Goal: Transaction & Acquisition: Book appointment/travel/reservation

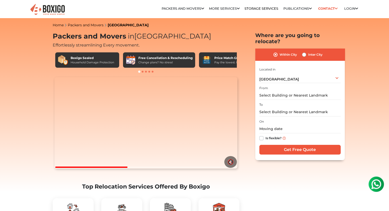
click at [308, 52] on label "Inter City" at bounding box center [315, 55] width 14 height 6
click at [304, 52] on input "Inter City" at bounding box center [304, 54] width 4 height 5
radio input "true"
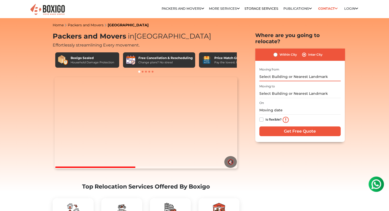
click at [284, 72] on input "text" at bounding box center [299, 76] width 81 height 9
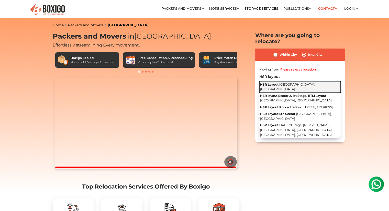
click at [284, 83] on span "[GEOGRAPHIC_DATA], [GEOGRAPHIC_DATA]" at bounding box center [287, 87] width 55 height 9
type input "HSR Layout, [GEOGRAPHIC_DATA], [GEOGRAPHIC_DATA]"
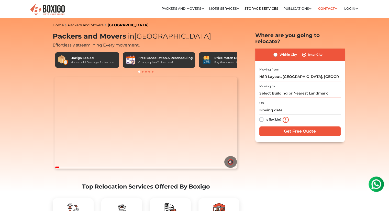
click at [279, 89] on input "text" at bounding box center [299, 93] width 81 height 9
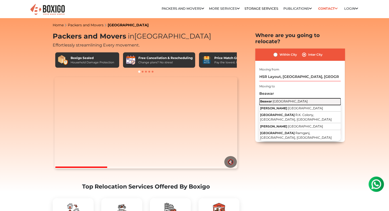
click at [294, 98] on button "Beawar [GEOGRAPHIC_DATA]" at bounding box center [299, 101] width 81 height 7
type input "Beawar, [GEOGRAPHIC_DATA]"
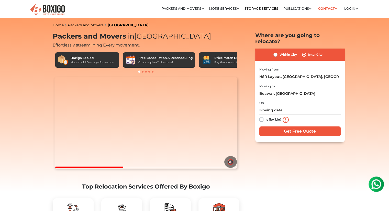
click at [266, 117] on label "Is flexible?" at bounding box center [274, 119] width 16 height 5
click at [262, 117] on input "Is flexible?" at bounding box center [261, 119] width 4 height 5
checkbox input "true"
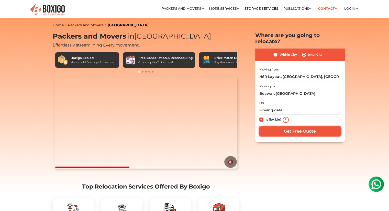
click at [272, 127] on input "Get Free Quote" at bounding box center [299, 132] width 81 height 10
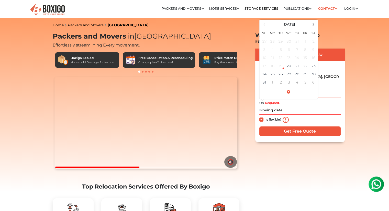
click at [336, 89] on input "Beawar, [GEOGRAPHIC_DATA]" at bounding box center [299, 93] width 81 height 9
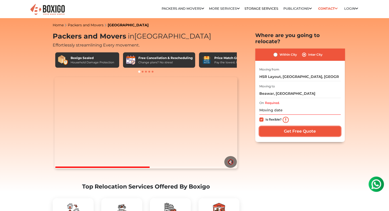
click at [291, 128] on input "Get Free Quote" at bounding box center [299, 132] width 81 height 10
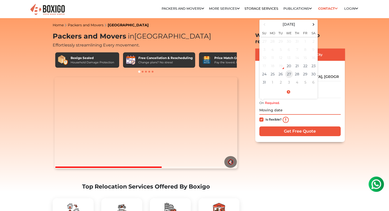
click at [291, 70] on td "27" at bounding box center [289, 74] width 8 height 8
type input "[DATE] 12:00 AM"
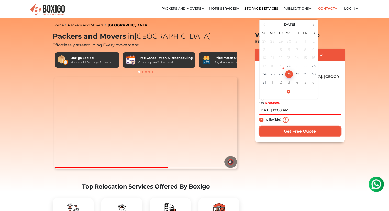
click at [291, 127] on input "Get Free Quote" at bounding box center [299, 132] width 81 height 10
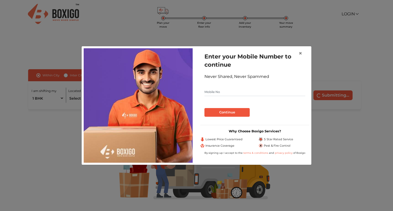
click at [220, 90] on input "text" at bounding box center [254, 92] width 101 height 8
type input "8447695242"
click at [211, 108] on button "Continue" at bounding box center [226, 112] width 45 height 9
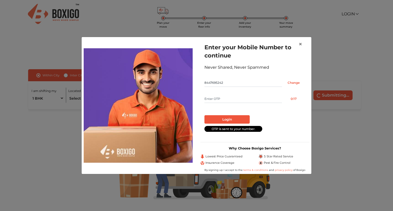
click at [251, 99] on input "text" at bounding box center [243, 99] width 78 height 8
type input "9683"
click at [232, 119] on button "Login" at bounding box center [226, 119] width 45 height 9
radio input "false"
radio input "true"
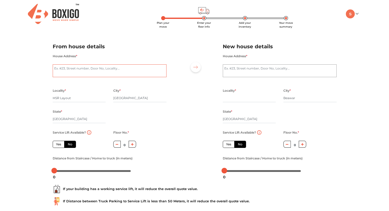
click at [93, 70] on textarea "House Address *" at bounding box center [110, 70] width 114 height 13
click at [174, 104] on div at bounding box center [194, 106] width 49 height 141
click at [96, 68] on textarea "House Address *" at bounding box center [110, 70] width 114 height 13
click at [170, 68] on div "House Address *" at bounding box center [110, 70] width 122 height 35
click at [75, 67] on textarea "House Address *" at bounding box center [110, 70] width 114 height 13
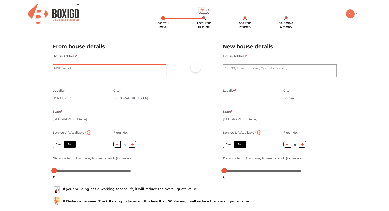
type textarea "HSR layout"
click at [142, 56] on div "House Address * HSR layout" at bounding box center [110, 68] width 114 height 30
click at [264, 74] on textarea "House Address *" at bounding box center [280, 70] width 114 height 13
type textarea "Diggi mohalla"
click at [216, 96] on div at bounding box center [194, 106] width 49 height 141
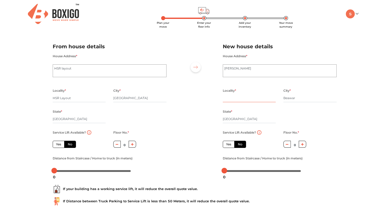
click at [250, 100] on input "text" at bounding box center [249, 98] width 53 height 8
type input "Diggi mohalla"
click at [195, 96] on div at bounding box center [194, 106] width 49 height 141
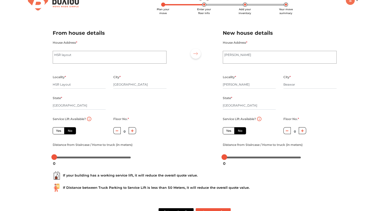
scroll to position [32, 0]
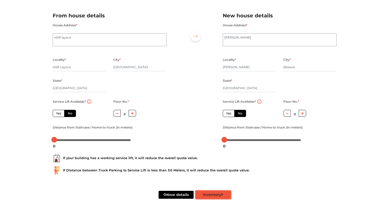
click at [206, 195] on button "Inventory" at bounding box center [213, 195] width 35 height 8
radio input "true"
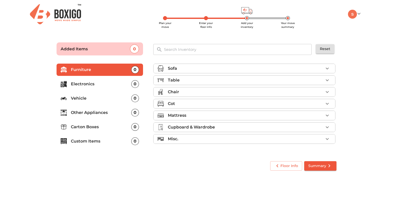
click at [100, 100] on p "Vehicle" at bounding box center [101, 98] width 60 height 6
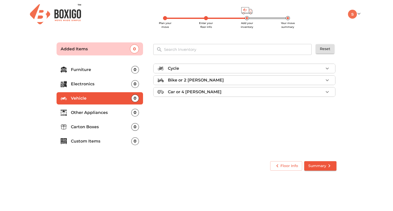
click at [190, 69] on div "Cycle" at bounding box center [246, 68] width 156 height 6
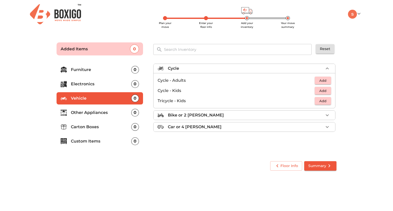
click at [193, 70] on div "Cycle" at bounding box center [246, 68] width 156 height 6
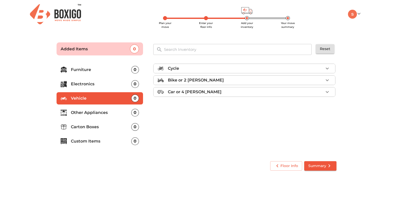
click at [194, 82] on p "Bike or 2 wheeler" at bounding box center [196, 80] width 56 height 6
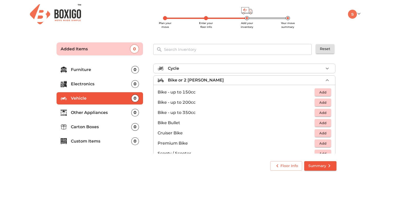
scroll to position [26, 0]
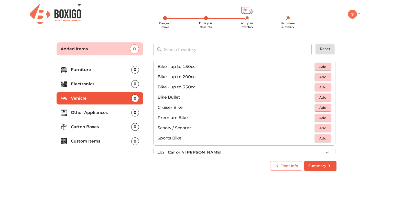
click at [320, 127] on span "Add" at bounding box center [322, 128] width 11 height 6
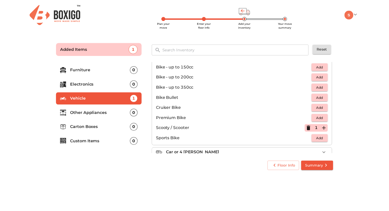
scroll to position [33, 0]
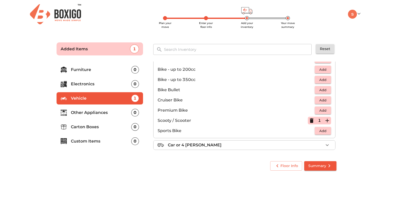
click at [225, 170] on div "Floor Info Summary" at bounding box center [196, 166] width 284 height 14
click at [316, 167] on span "Summary" at bounding box center [320, 166] width 24 height 6
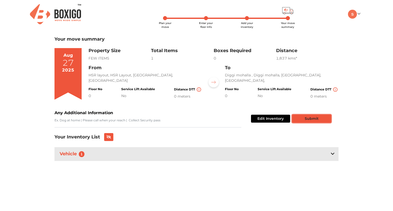
click at [309, 118] on button "Submit" at bounding box center [311, 119] width 39 height 8
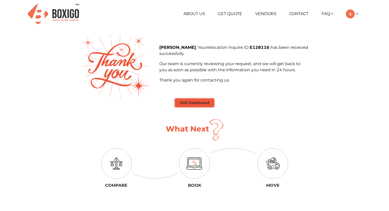
click at [202, 103] on button "Visit Dashboard" at bounding box center [194, 103] width 39 height 8
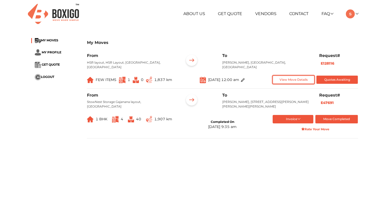
click at [296, 76] on button "View Move Details" at bounding box center [294, 80] width 42 height 8
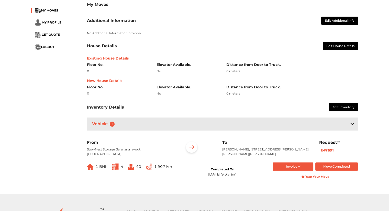
scroll to position [77, 0]
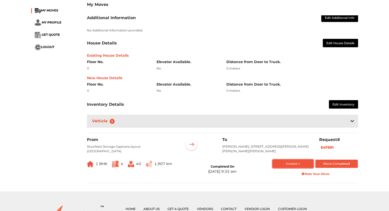
click at [296, 160] on button "Invoice" at bounding box center [293, 164] width 41 height 8
click at [297, 184] on button "Final Invoice Bill" at bounding box center [294, 188] width 42 height 8
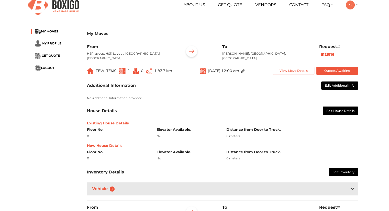
scroll to position [0, 0]
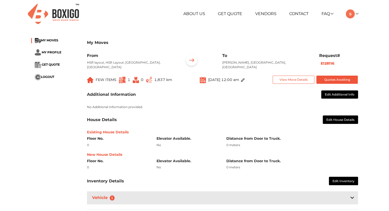
click at [47, 50] on li "MY PROFILE" at bounding box center [55, 52] width 48 height 6
click at [48, 53] on span "MY PROFILE" at bounding box center [52, 52] width 20 height 4
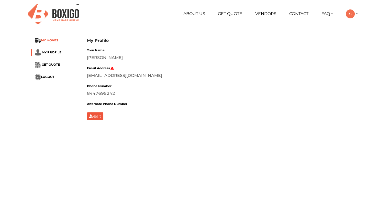
click at [51, 39] on span "MY MOVES" at bounding box center [49, 40] width 17 height 4
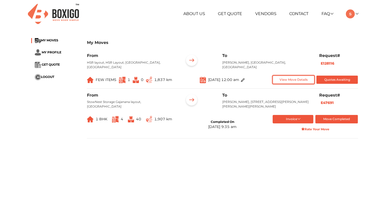
click at [281, 76] on button "View Move Details" at bounding box center [294, 80] width 42 height 8
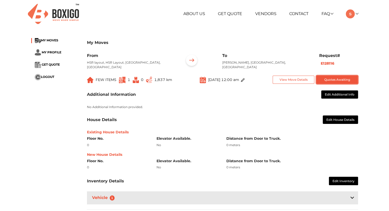
click at [327, 76] on button "Quotes Awaiting" at bounding box center [337, 80] width 42 height 8
click at [245, 78] on img at bounding box center [243, 80] width 4 height 4
click at [187, 61] on img at bounding box center [192, 61] width 16 height 16
click at [93, 53] on div "My Moves" at bounding box center [222, 45] width 271 height 15
click at [292, 76] on button "View Move Details" at bounding box center [294, 80] width 42 height 8
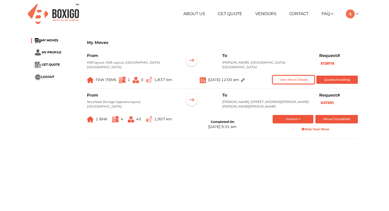
click at [286, 76] on button "View Move Details" at bounding box center [294, 80] width 42 height 8
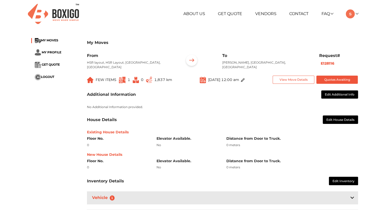
click at [192, 61] on img at bounding box center [192, 61] width 16 height 16
click at [144, 62] on p "HSR layout, HSR Layout, Bengaluru, Karnataka" at bounding box center [131, 64] width 89 height 9
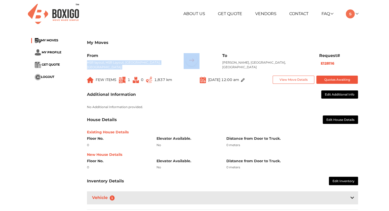
click at [144, 62] on p "HSR layout, HSR Layout, Bengaluru, Karnataka" at bounding box center [131, 64] width 89 height 9
click at [185, 64] on img at bounding box center [192, 61] width 16 height 16
click at [352, 13] on img at bounding box center [350, 13] width 9 height 9
click at [360, 28] on link "My Profile" at bounding box center [366, 30] width 41 height 9
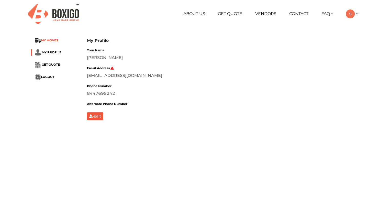
click at [45, 39] on span "MY MOVES" at bounding box center [49, 40] width 17 height 4
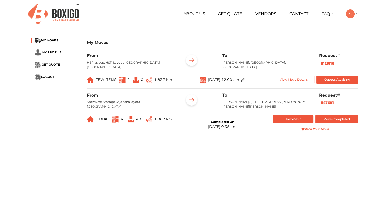
click at [100, 76] on span "FEW ITEMS" at bounding box center [101, 80] width 29 height 8
click at [213, 29] on div "+91 88844 48117 RELOCATION STORAGE SPACE About Us Get Quote Vendors Contact FAQ…" at bounding box center [194, 171] width 389 height 342
click at [228, 13] on link "Get Quote" at bounding box center [230, 13] width 24 height 5
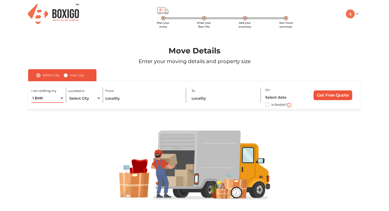
click at [60, 98] on select "1 BHK 2 BHK 3 BHK 3 + BHK FEW ITEMS" at bounding box center [47, 98] width 32 height 9
click at [80, 96] on select "Select City Bangalore Bengaluru Bhopal Bhubaneswar Chennai Coimbatore Cuttack D…" at bounding box center [84, 98] width 32 height 9
select select "[GEOGRAPHIC_DATA]"
click at [68, 94] on select "Select City Bangalore Bengaluru Bhopal Bhubaneswar Chennai Coimbatore Cuttack D…" at bounding box center [84, 98] width 32 height 9
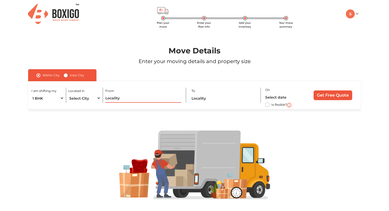
click at [129, 101] on input "text" at bounding box center [143, 98] width 76 height 9
click at [70, 74] on label "Inter City" at bounding box center [77, 75] width 14 height 6
click at [67, 74] on input "Inter City" at bounding box center [66, 74] width 4 height 5
radio input "true"
click at [86, 96] on input "text" at bounding box center [119, 98] width 82 height 9
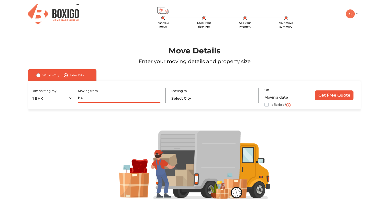
type input "b"
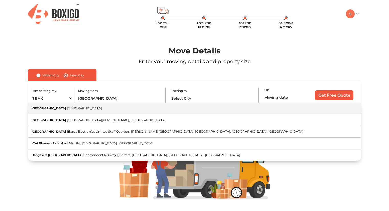
drag, startPoint x: 72, startPoint y: 111, endPoint x: 47, endPoint y: 112, distance: 25.6
click at [47, 112] on button "Bangalore Karnataka" at bounding box center [194, 109] width 333 height 12
type input "Bangalore, Karnataka"
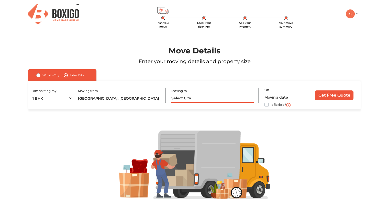
click at [196, 99] on input "text" at bounding box center [212, 98] width 82 height 9
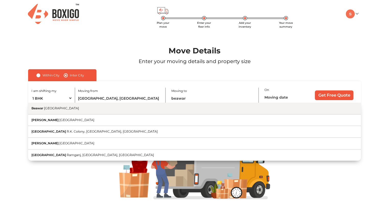
click at [71, 109] on button "Beawar [GEOGRAPHIC_DATA]" at bounding box center [194, 109] width 333 height 12
type input "Beawar, [GEOGRAPHIC_DATA]"
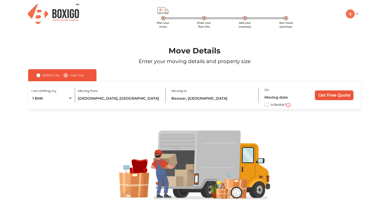
click at [271, 105] on label "Is flexible?" at bounding box center [279, 104] width 16 height 5
click at [32, 105] on input "Is flexible?" at bounding box center [30, 104] width 4 height 5
checkbox input "true"
click at [321, 95] on input "Get Free Quote" at bounding box center [334, 96] width 39 height 10
click at [276, 96] on input "text" at bounding box center [284, 97] width 41 height 9
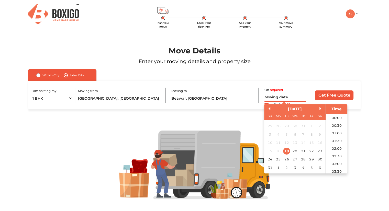
scroll to position [227, 0]
click at [297, 161] on div "27" at bounding box center [295, 159] width 7 height 7
type input "27/08/2025 12:00 AM"
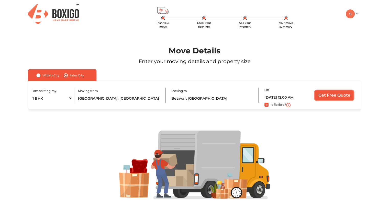
click at [337, 95] on input "Get Free Quote" at bounding box center [334, 96] width 39 height 10
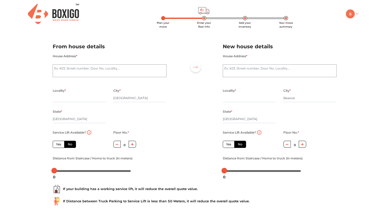
click at [351, 10] on img at bounding box center [350, 13] width 9 height 9
click at [359, 32] on link "My Profile" at bounding box center [366, 30] width 41 height 9
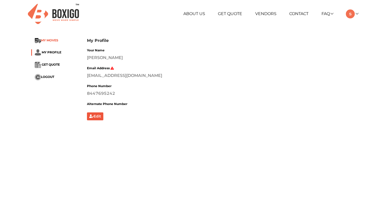
click at [45, 40] on span "MY MOVES" at bounding box center [49, 40] width 17 height 4
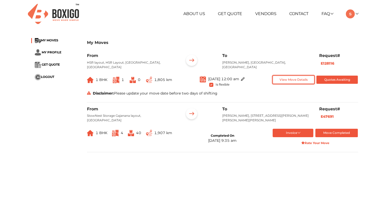
click at [277, 76] on button "View Move Details" at bounding box center [294, 80] width 42 height 8
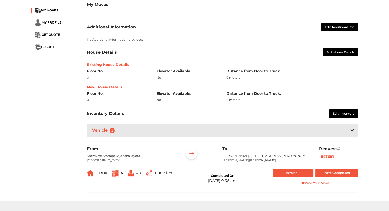
scroll to position [51, 0]
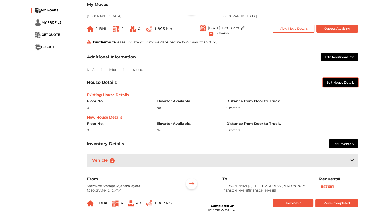
click at [335, 79] on button "Edit House Details" at bounding box center [340, 82] width 35 height 8
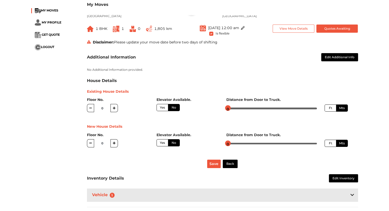
click at [255, 68] on p "No Additional Information provided." at bounding box center [222, 70] width 271 height 5
click at [15, 99] on div "My Moves MY MOVES MY PROFILE GET QUOTE LOGOUT My Moves From HSR layout, HSR Lay…" at bounding box center [194, 124] width 389 height 282
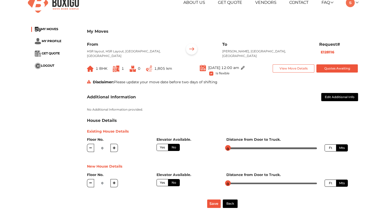
scroll to position [0, 0]
